Goal: Task Accomplishment & Management: Manage account settings

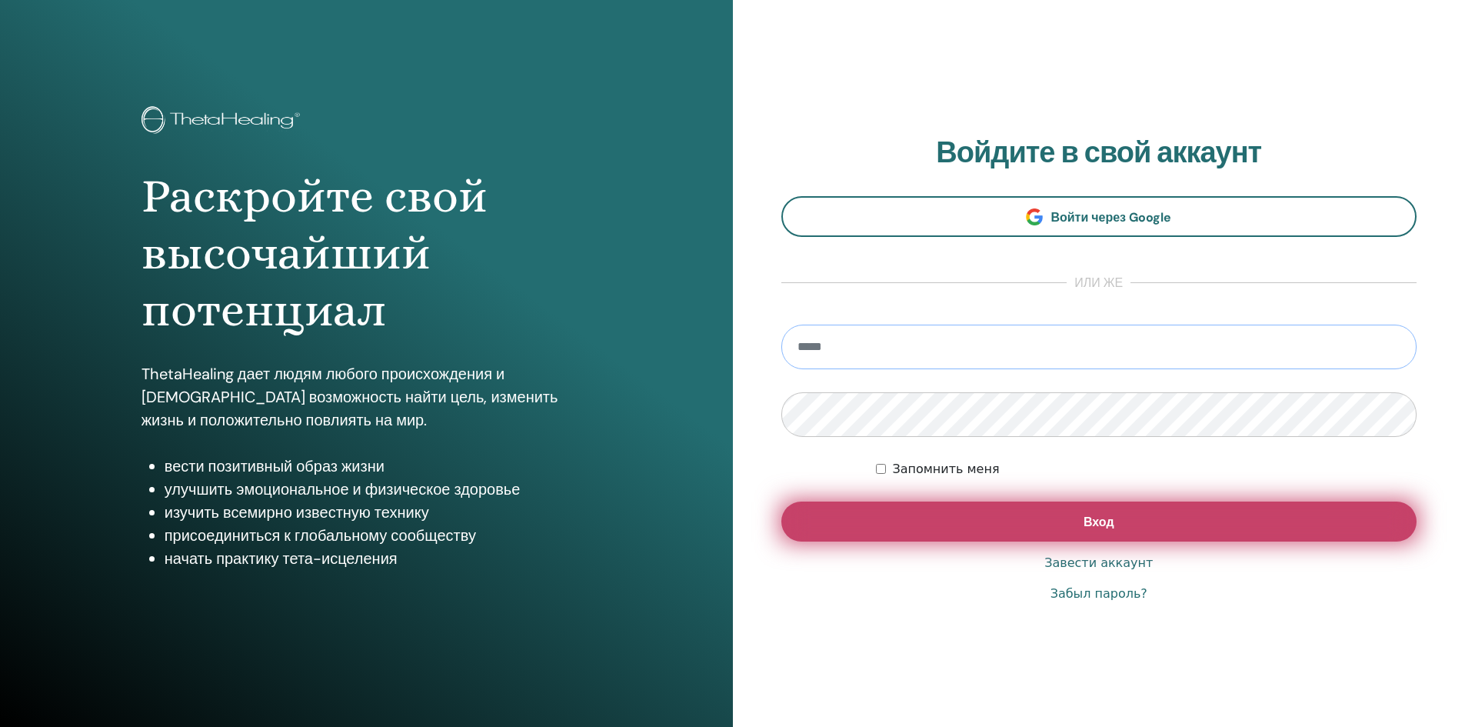
type input "**********"
click at [973, 522] on button "Вход" at bounding box center [1099, 521] width 636 height 40
type input "**********"
click at [1000, 524] on button "Вход" at bounding box center [1099, 521] width 636 height 40
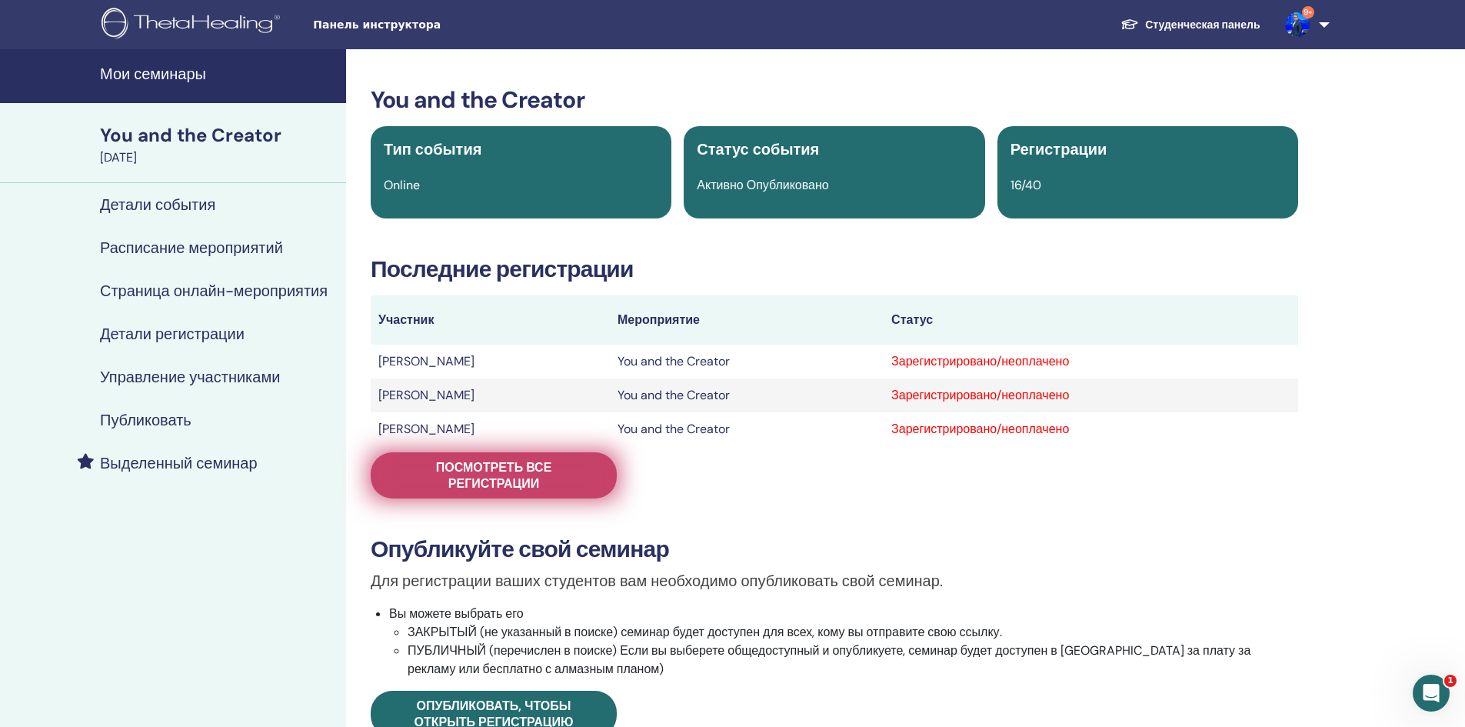
click at [441, 482] on span "Посмотреть все регистрации" at bounding box center [494, 475] width 208 height 32
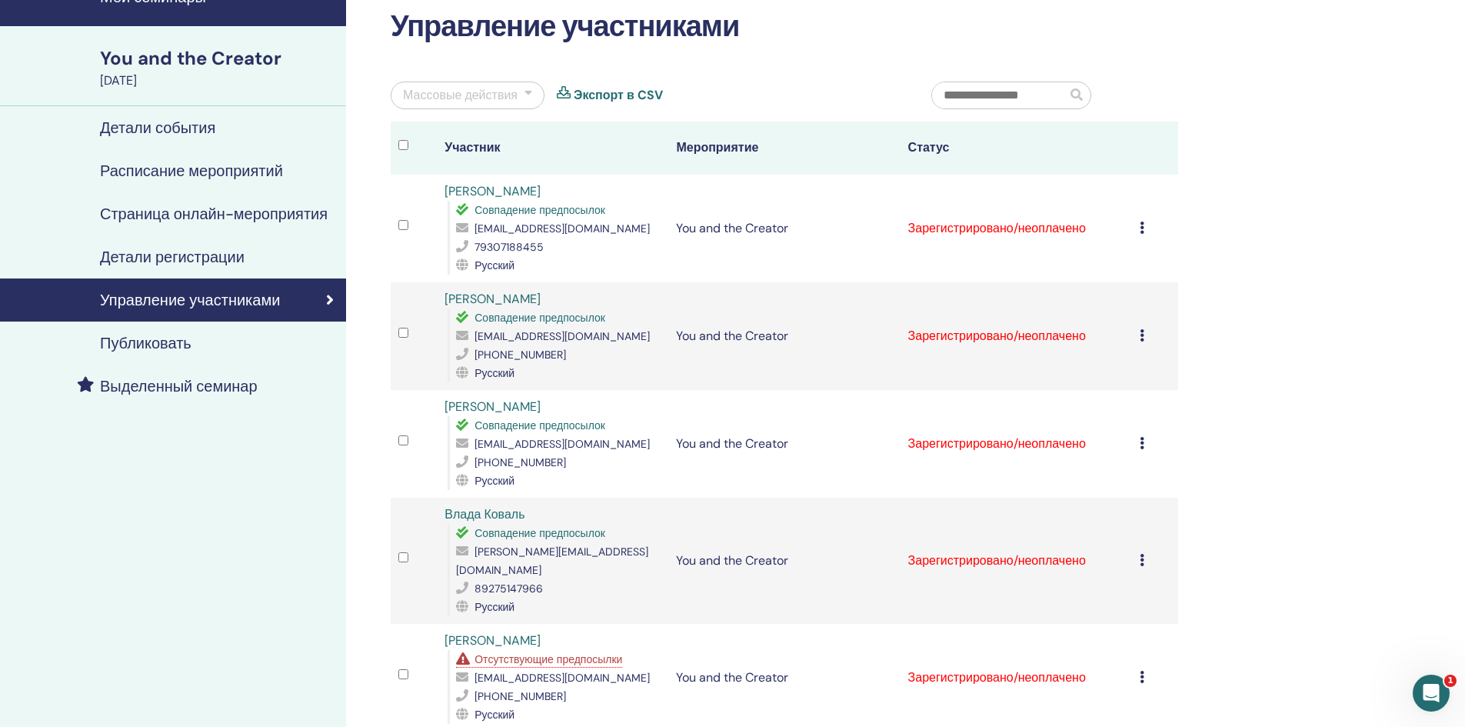
scroll to position [231, 0]
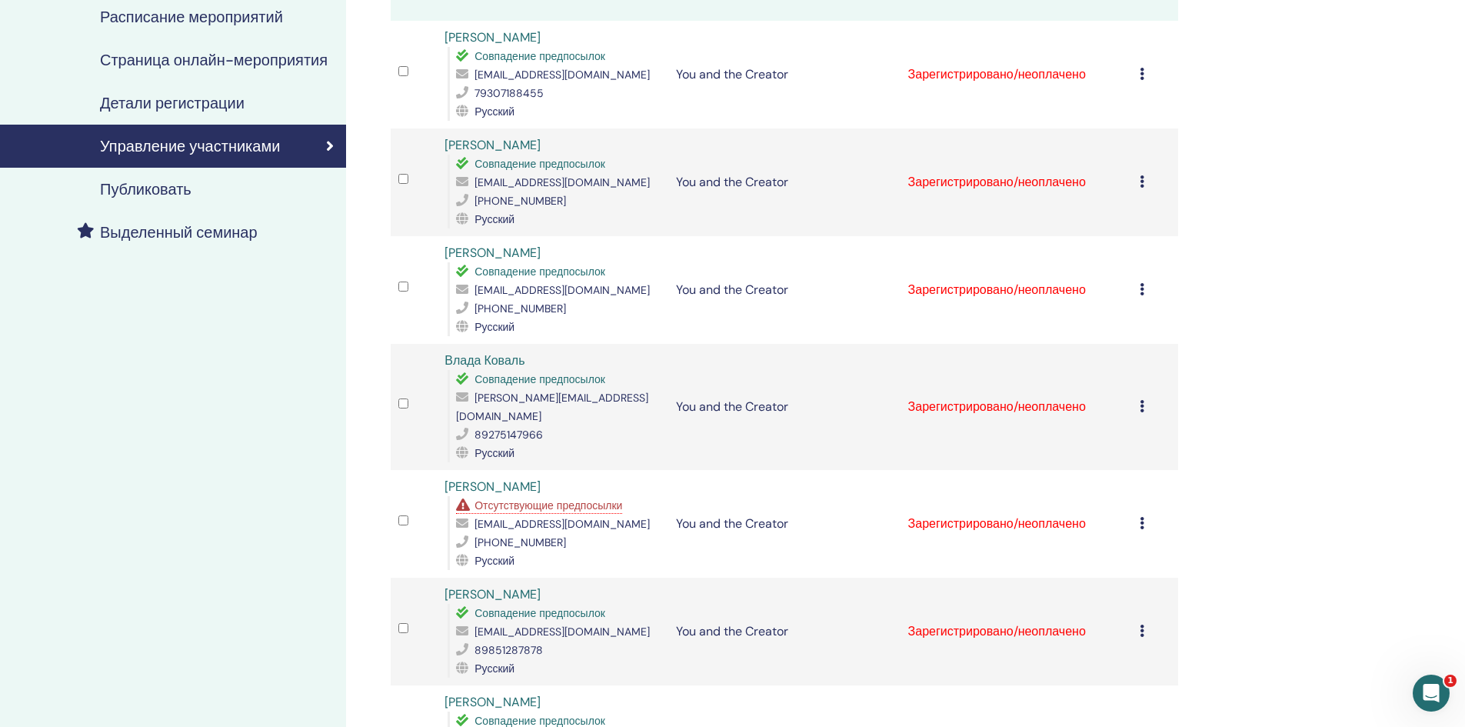
click at [581, 498] on span "Отсутствующие предпосылки" at bounding box center [548, 505] width 148 height 14
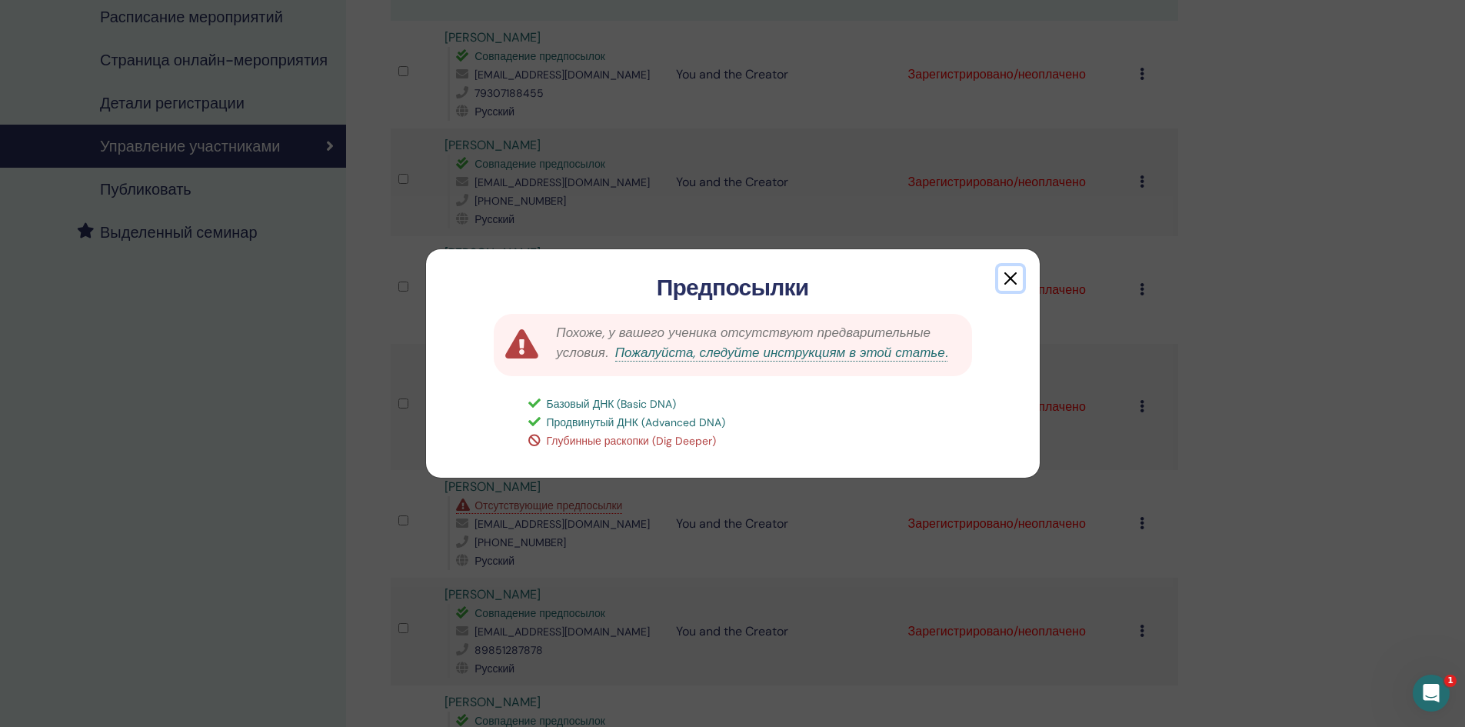
click at [1012, 268] on button "button" at bounding box center [1010, 278] width 25 height 25
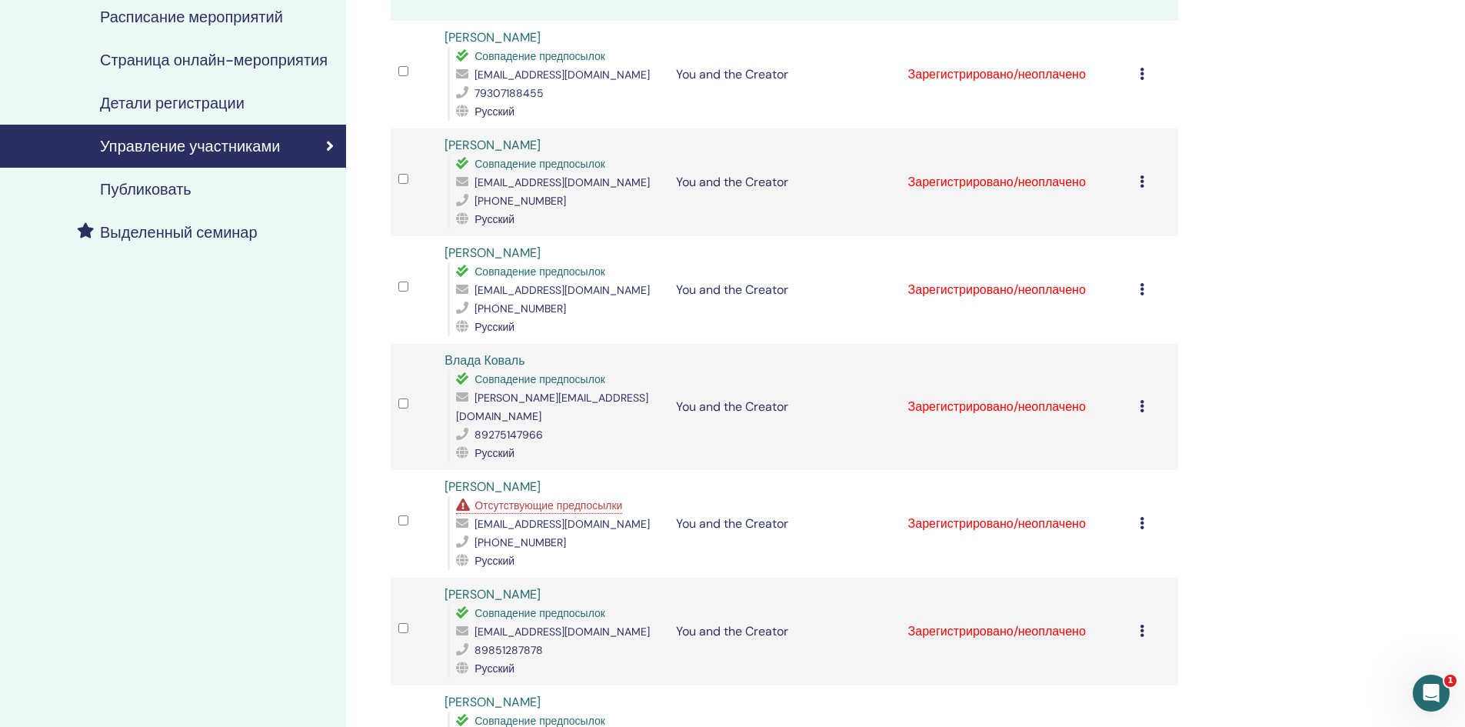
click at [1140, 517] on icon at bounding box center [1141, 523] width 5 height 12
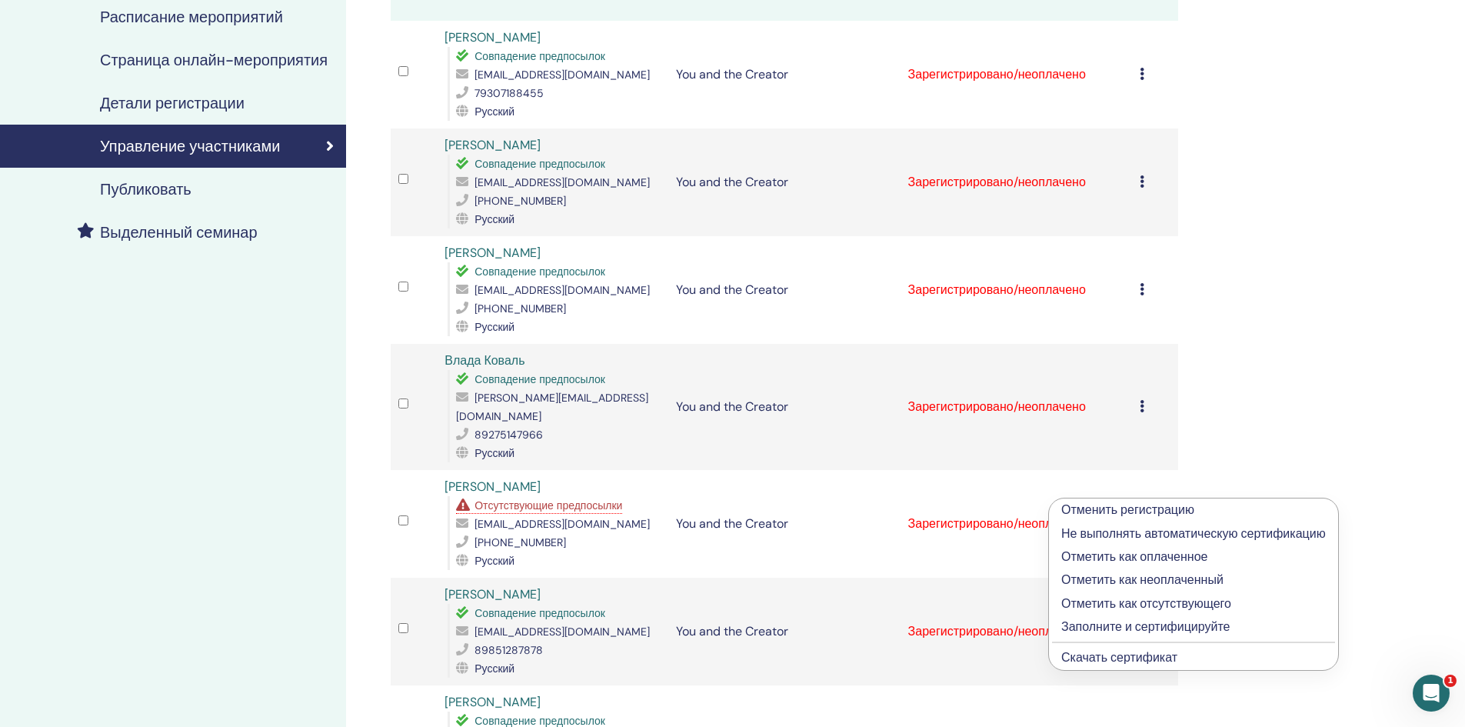
click at [1128, 507] on p "Отменить регистрацию" at bounding box center [1193, 510] width 264 height 18
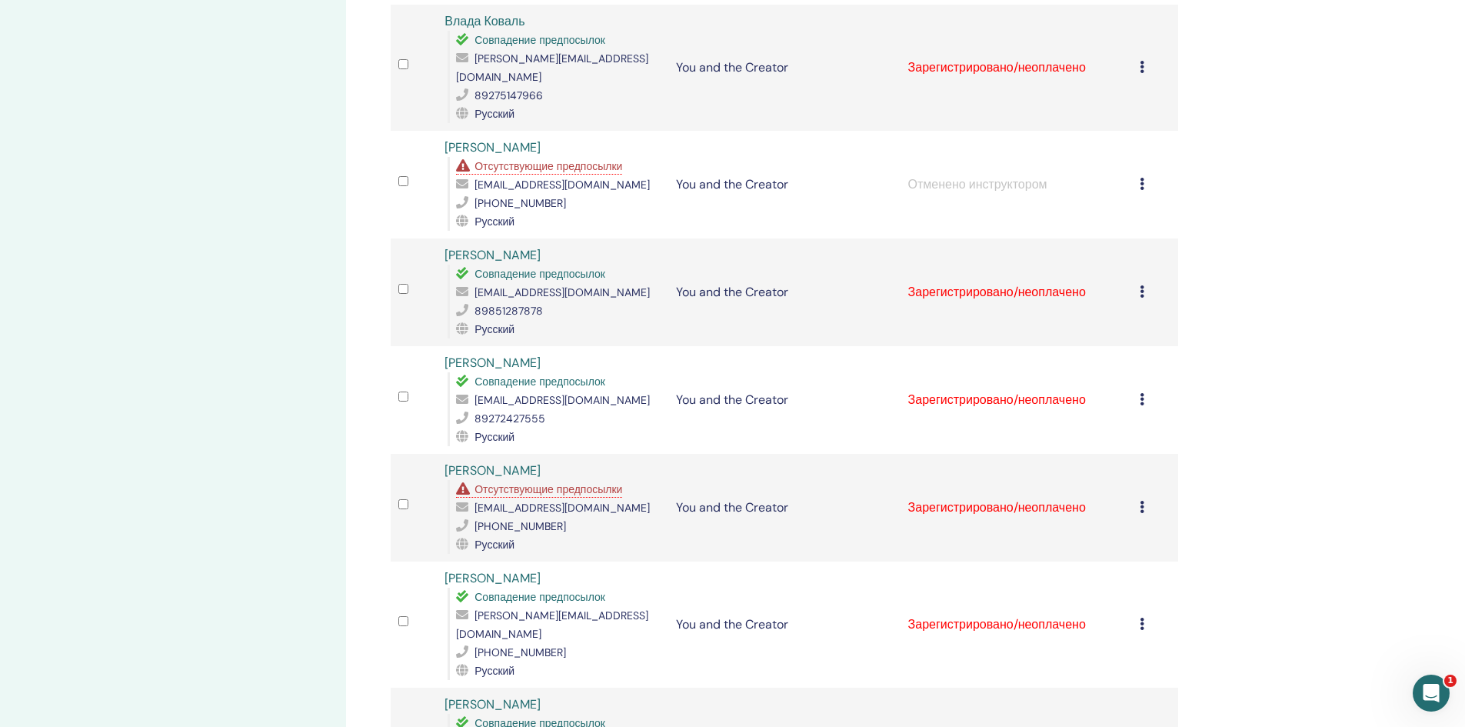
scroll to position [615, 0]
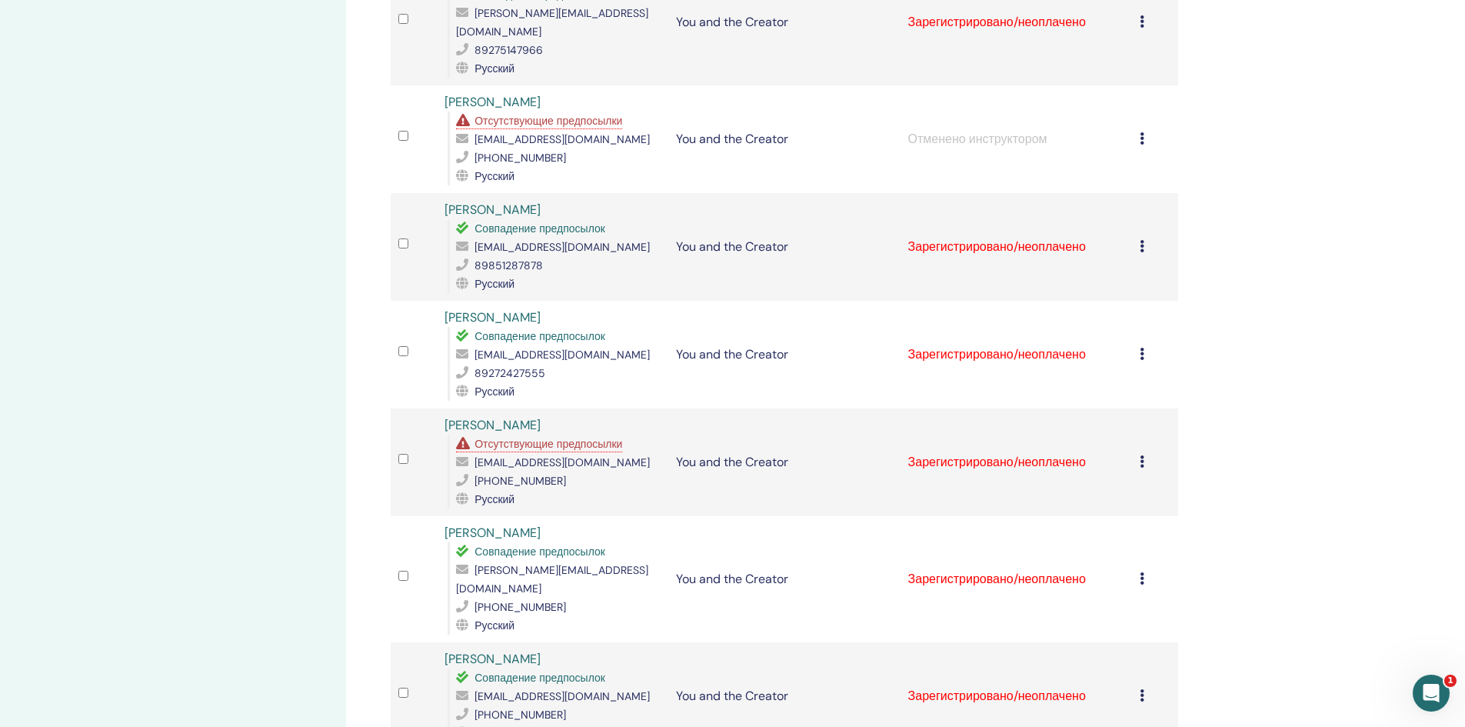
click at [544, 437] on span "Отсутствующие предпосылки" at bounding box center [548, 444] width 148 height 14
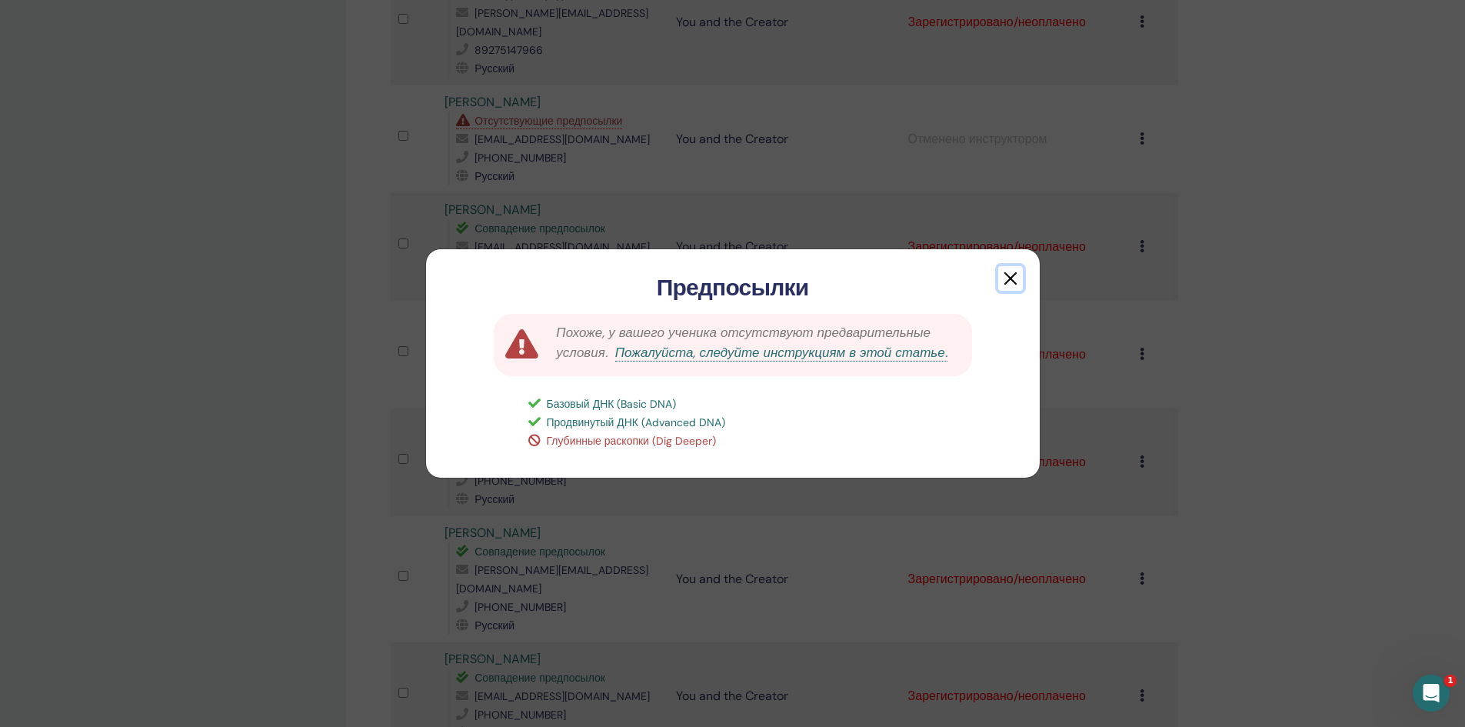
click at [1010, 276] on button "button" at bounding box center [1010, 278] width 25 height 25
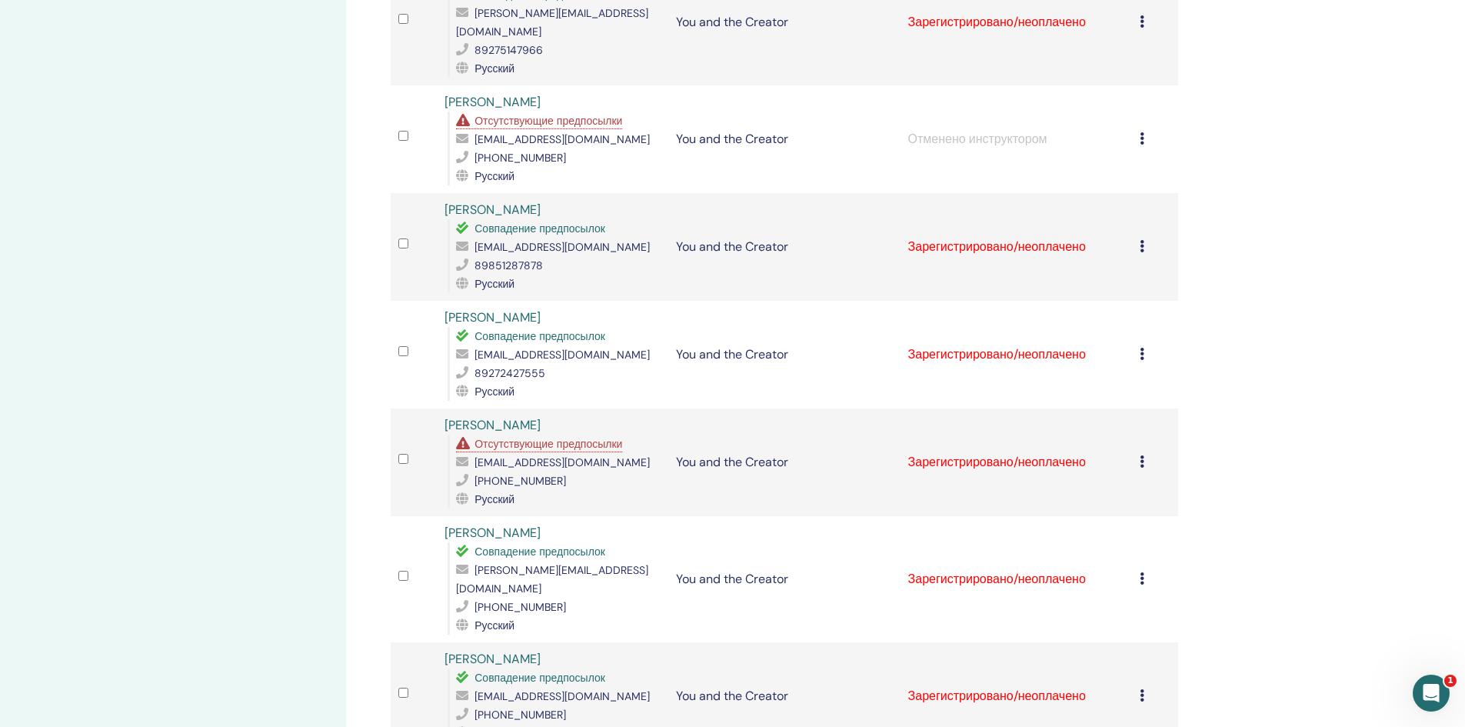
click at [1143, 455] on icon at bounding box center [1141, 461] width 5 height 12
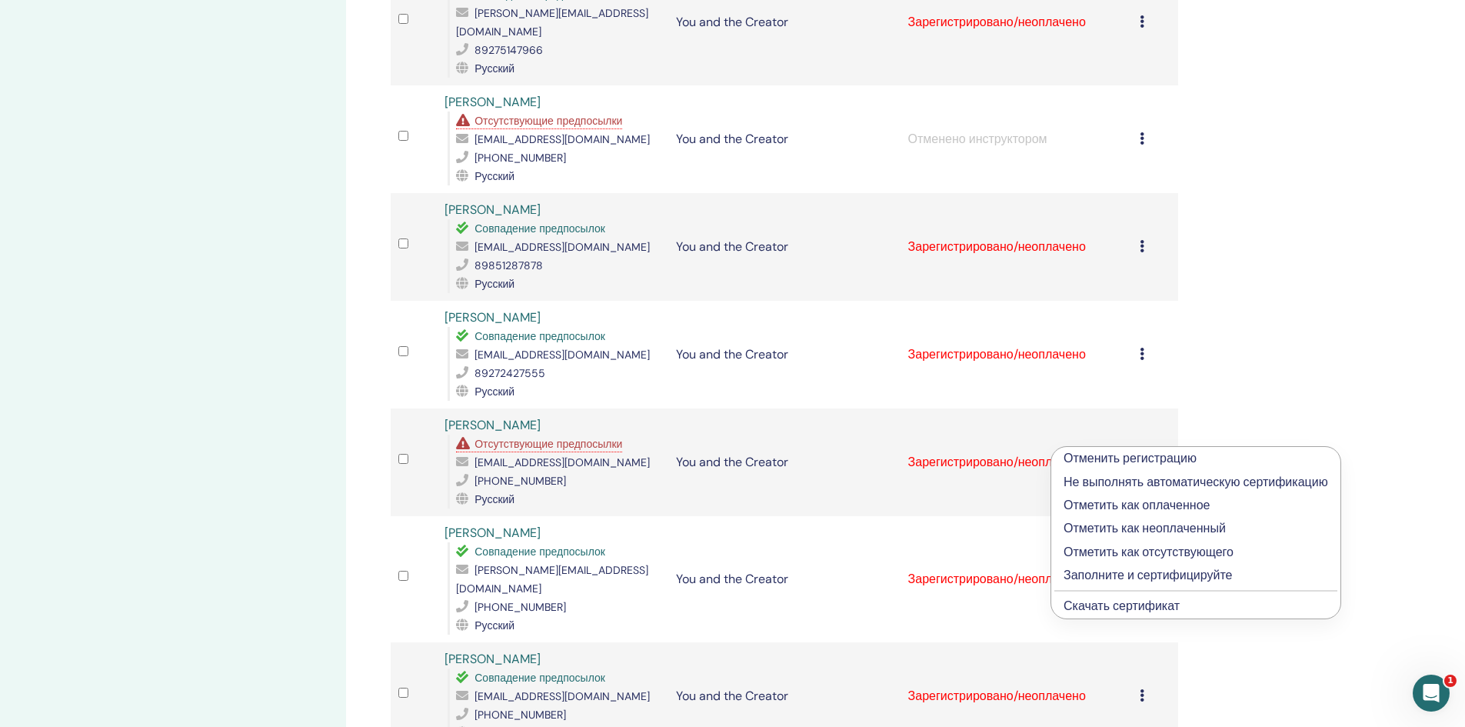
click at [1082, 461] on p "Отменить регистрацию" at bounding box center [1195, 458] width 264 height 18
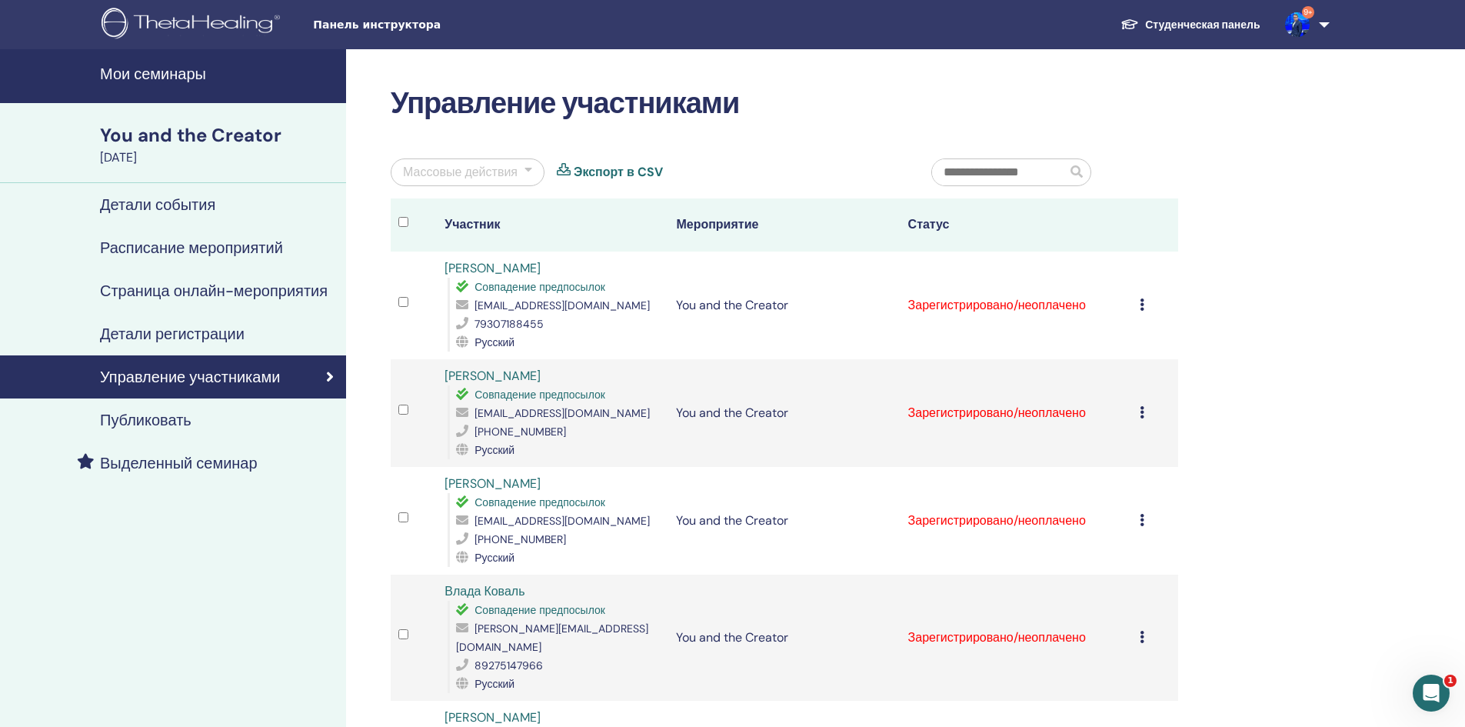
click at [444, 177] on div "Массовые действия" at bounding box center [460, 172] width 115 height 18
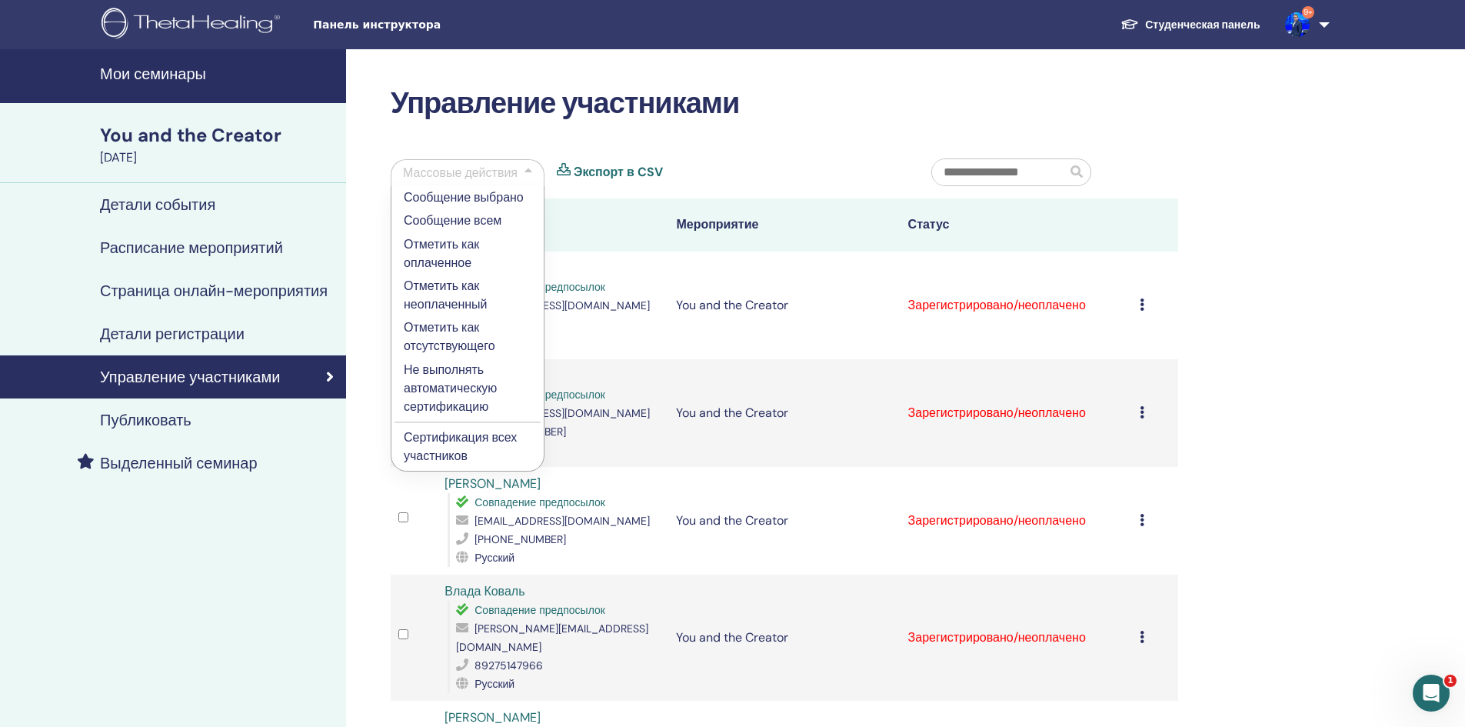
click at [447, 441] on p "Сертификация всех участников" at bounding box center [468, 446] width 128 height 37
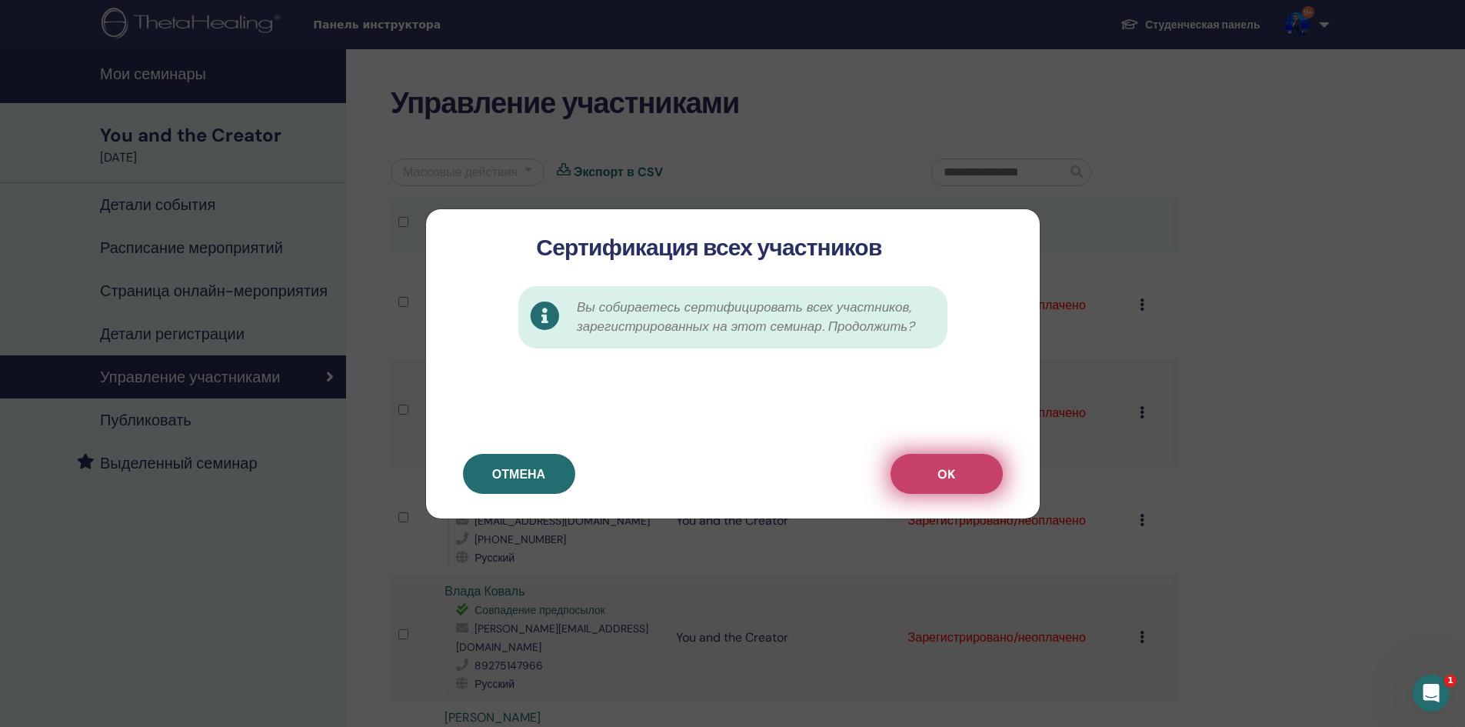
click at [923, 464] on button "OK" at bounding box center [946, 474] width 112 height 40
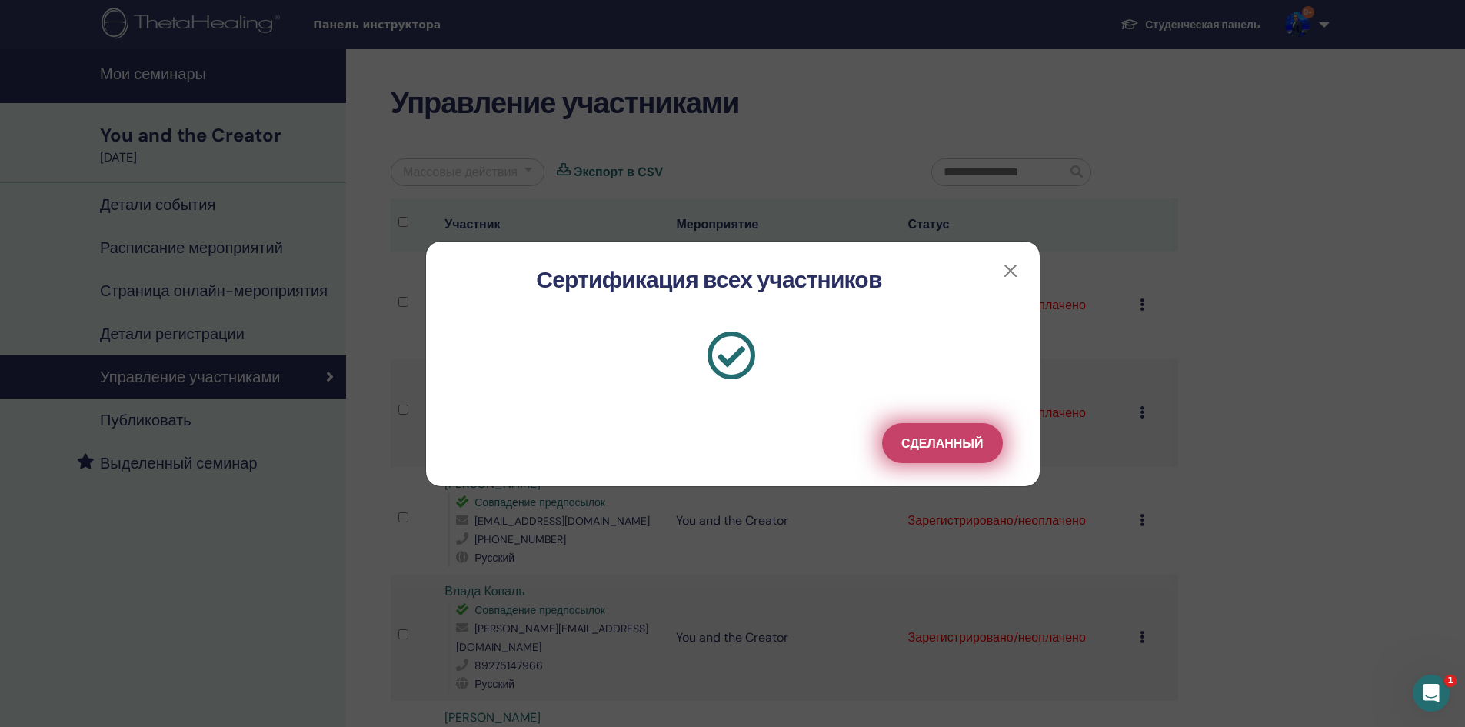
click at [914, 444] on span "Сделанный" at bounding box center [941, 443] width 81 height 16
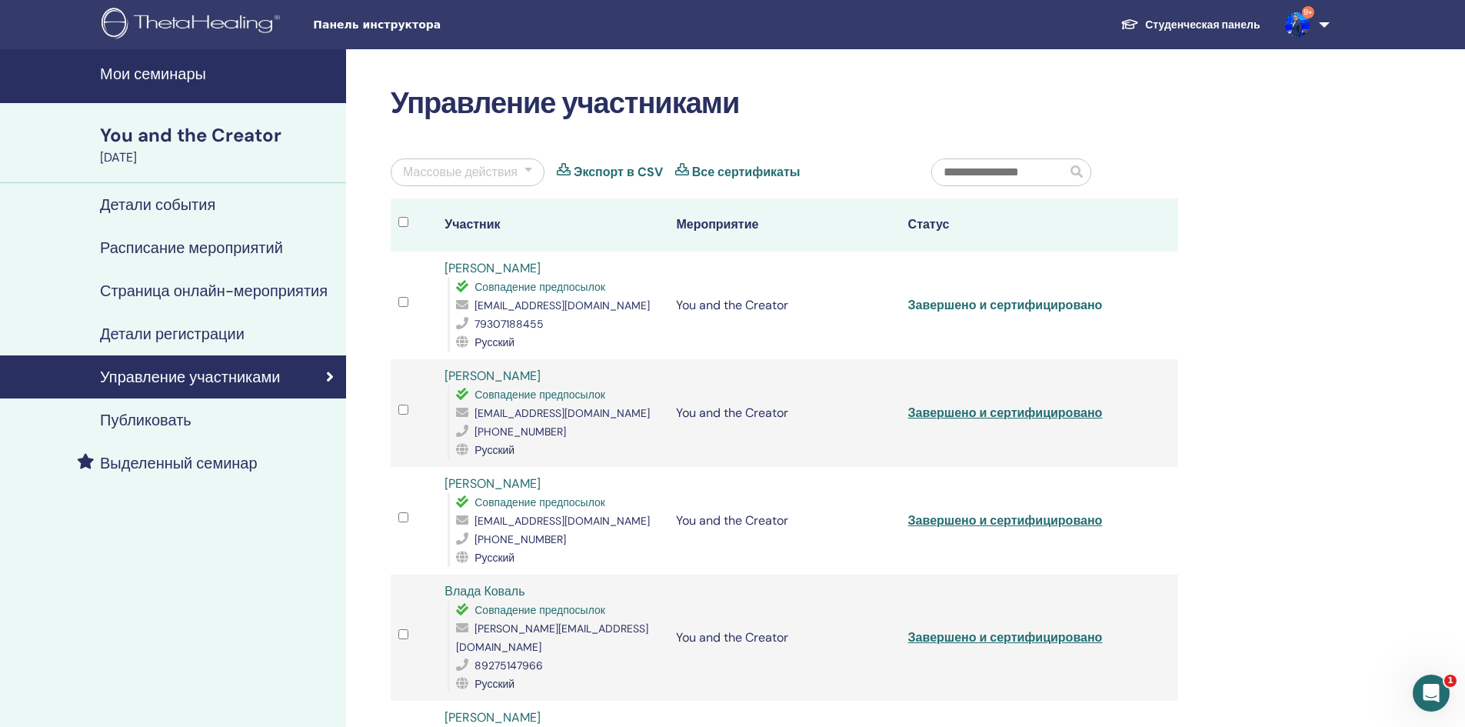
click at [950, 313] on link "Завершено и сертифицировано" at bounding box center [1005, 305] width 195 height 16
